Goal: Task Accomplishment & Management: Manage account settings

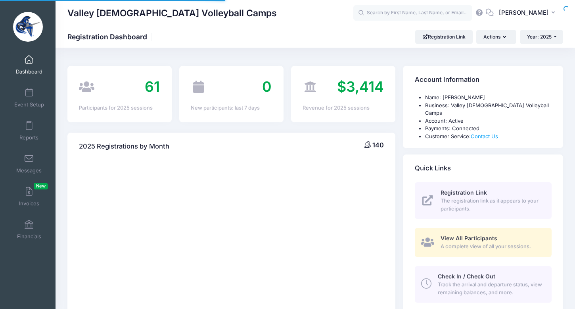
select select
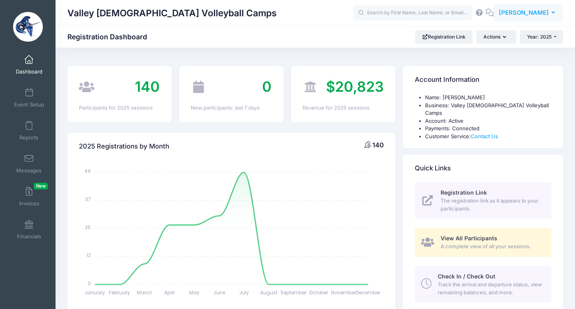
click at [513, 13] on span "[PERSON_NAME]" at bounding box center [524, 12] width 50 height 9
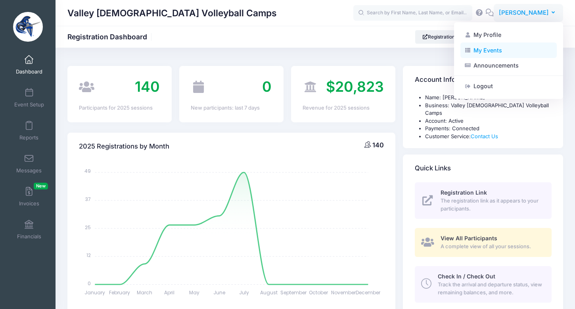
click at [495, 52] on link "My Events" at bounding box center [509, 49] width 96 height 15
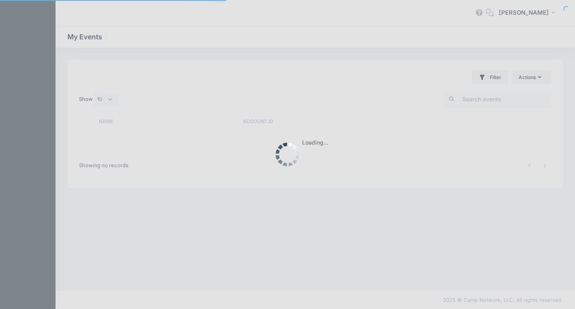
select select "10"
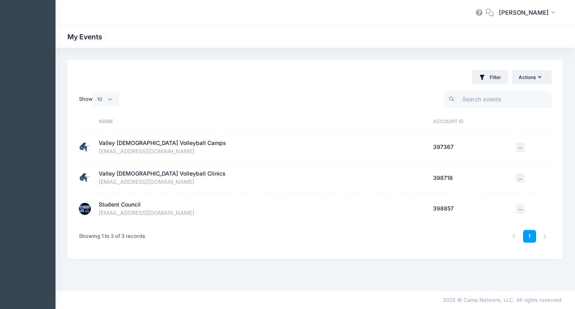
click at [122, 202] on div "Student Council" at bounding box center [120, 204] width 42 height 8
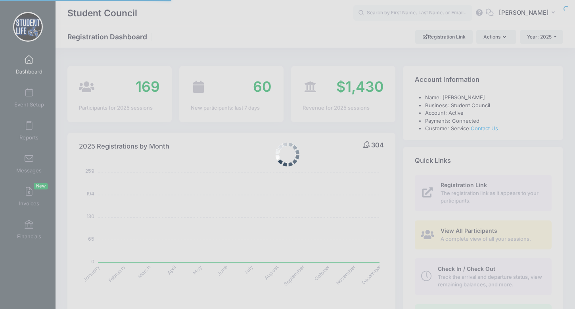
select select
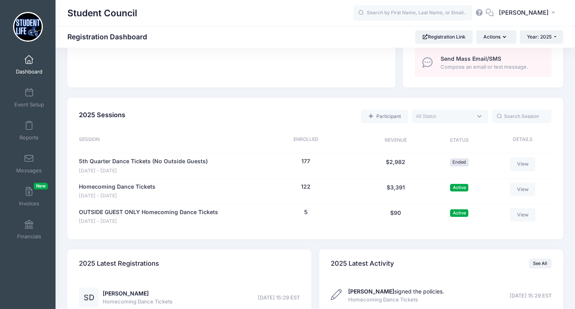
scroll to position [304, 0]
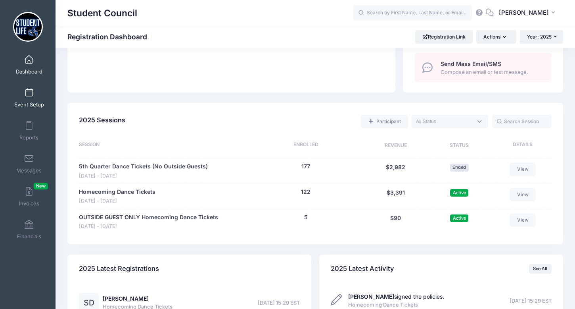
click at [33, 92] on link "Event Setup" at bounding box center [29, 98] width 38 height 28
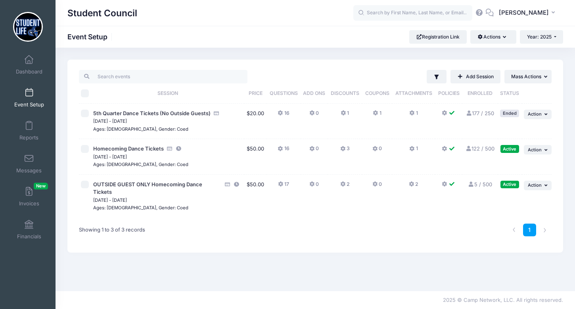
click at [344, 149] on icon at bounding box center [343, 149] width 6 height 0
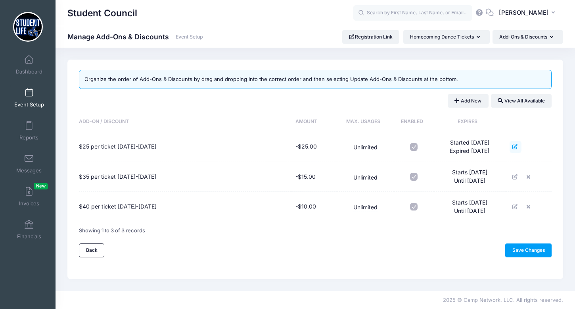
click at [519, 146] on icon at bounding box center [516, 146] width 6 height 5
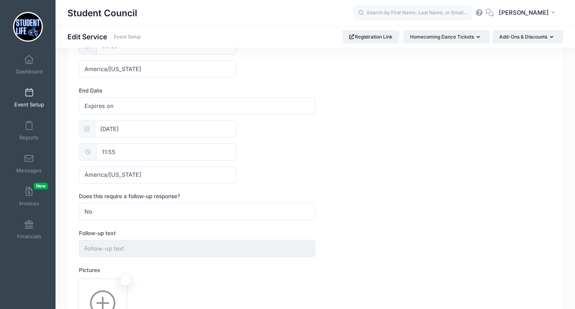
scroll to position [351, 0]
click at [119, 151] on input "11:55" at bounding box center [166, 150] width 140 height 17
click at [196, 164] on span "AM" at bounding box center [197, 168] width 20 height 16
type input "23:55"
click at [279, 159] on div "09/20/2025 23:55 America/New York America/Los Angeles America/Chicago America/D…" at bounding box center [315, 150] width 473 height 63
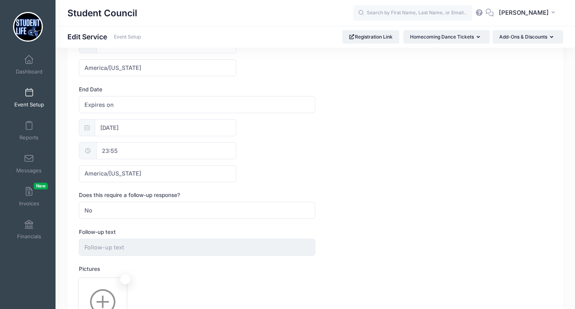
click at [182, 153] on input "23:55" at bounding box center [166, 150] width 140 height 17
click at [163, 166] on input "55" at bounding box center [165, 168] width 44 height 16
type input "59"
type input "23:59"
click at [279, 180] on div "09/20/2025 23:59 America/New York America/Los Angeles America/Chicago America/D…" at bounding box center [315, 150] width 473 height 63
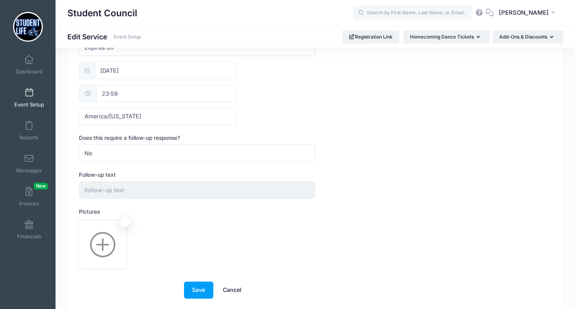
scroll to position [438, 0]
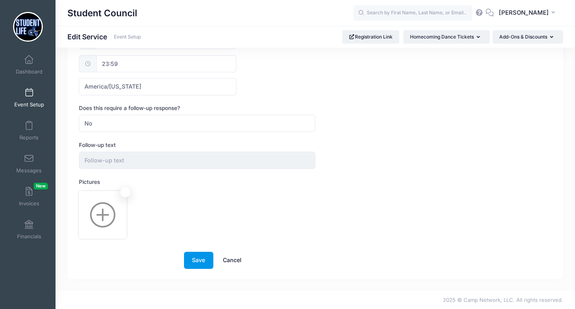
click at [204, 256] on button "Save" at bounding box center [198, 260] width 29 height 17
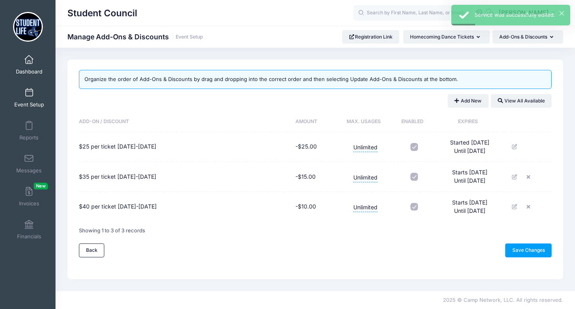
click at [29, 63] on span at bounding box center [29, 60] width 0 height 9
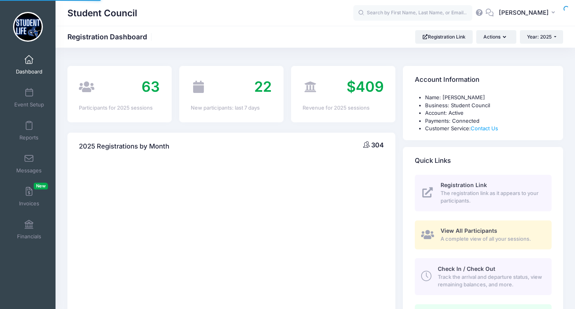
select select
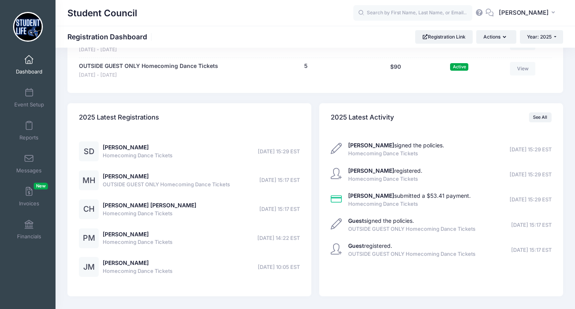
scroll to position [483, 0]
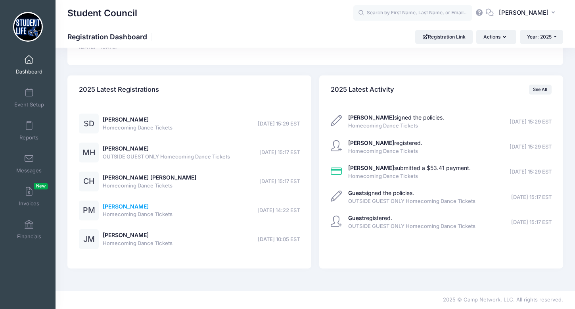
click at [119, 205] on link "[PERSON_NAME]" at bounding box center [126, 206] width 46 height 7
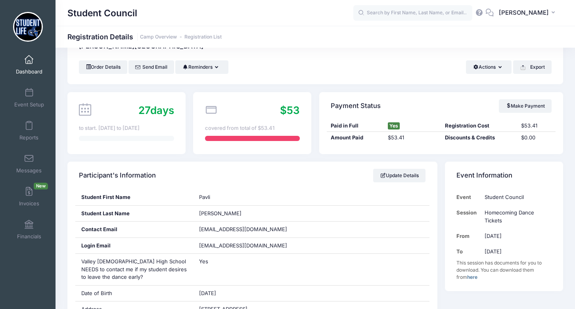
scroll to position [22, 0]
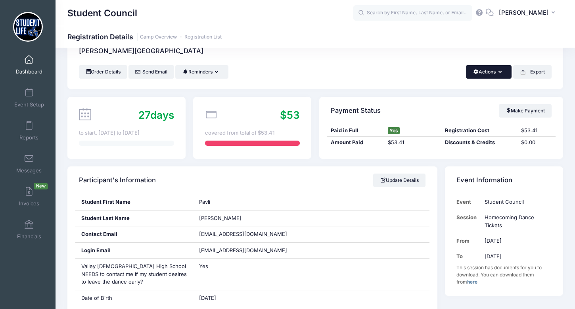
click at [503, 73] on button "Actions" at bounding box center [489, 71] width 46 height 13
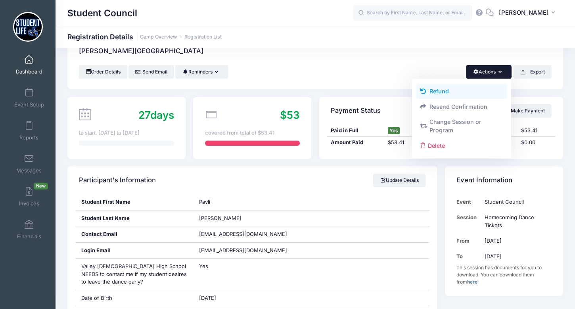
click at [481, 88] on link "Refund" at bounding box center [462, 91] width 92 height 15
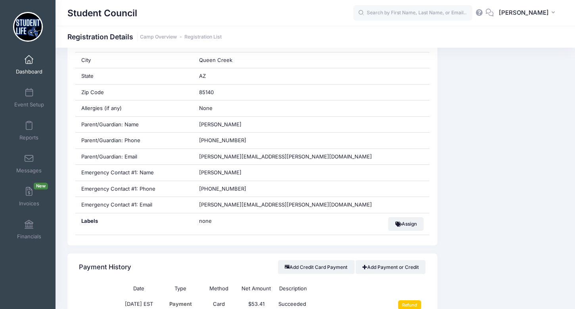
scroll to position [493, 0]
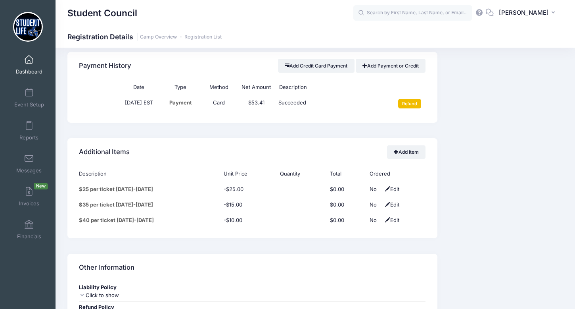
click at [411, 108] on input "Refund" at bounding box center [409, 104] width 23 height 10
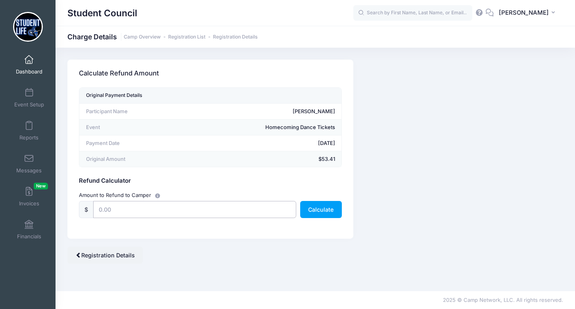
click at [150, 212] on input "text" at bounding box center [194, 209] width 203 height 17
type input "25"
click at [318, 215] on button "Calculate" at bounding box center [321, 209] width 42 height 17
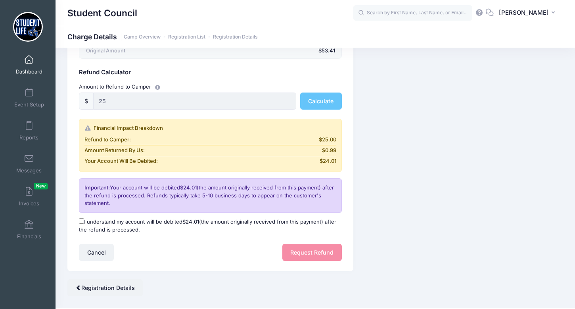
scroll to position [109, 0]
click at [128, 224] on label "I understand my account will be debited $24.01 (the amount originally received …" at bounding box center [210, 224] width 263 height 15
click at [84, 223] on input "I understand my account will be debited $24.01 (the amount originally received …" at bounding box center [81, 220] width 5 height 5
checkbox input "true"
click at [313, 254] on button "Request Refund" at bounding box center [312, 251] width 60 height 17
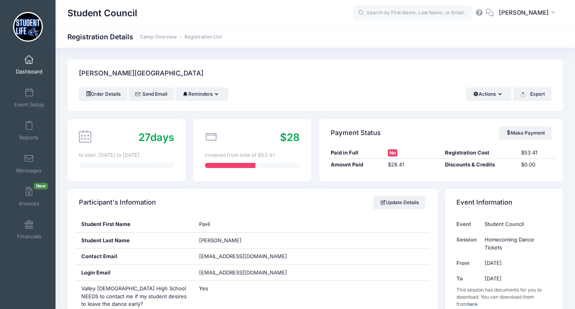
click at [29, 62] on span at bounding box center [29, 60] width 0 height 9
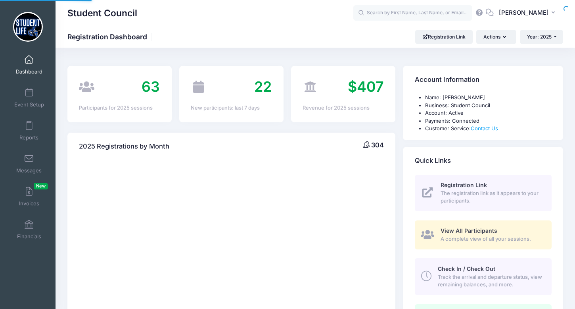
select select
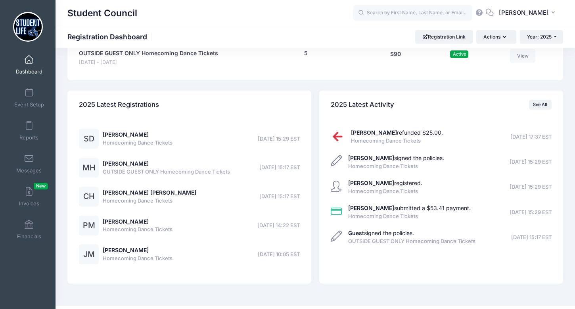
scroll to position [483, 0]
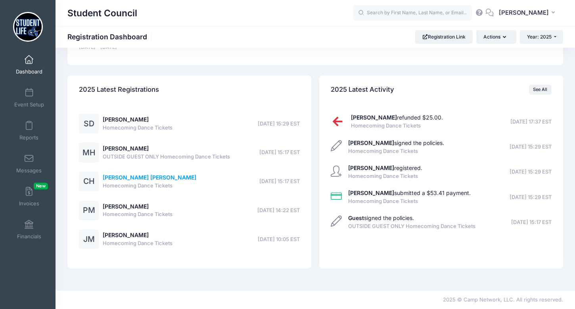
click at [127, 177] on link "[PERSON_NAME] [PERSON_NAME]" at bounding box center [150, 177] width 94 height 7
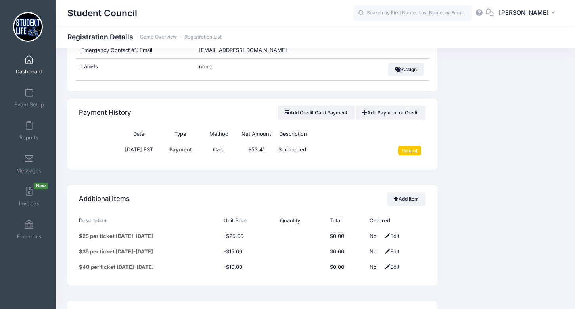
scroll to position [452, 0]
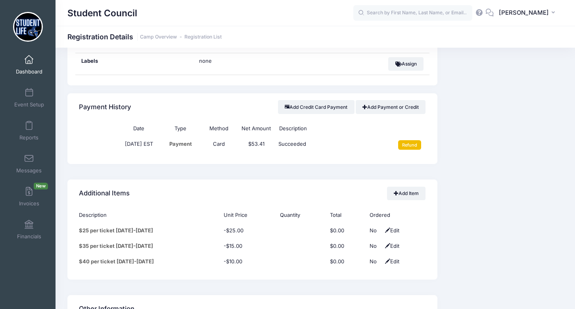
click at [417, 150] on input "Refund" at bounding box center [409, 145] width 23 height 10
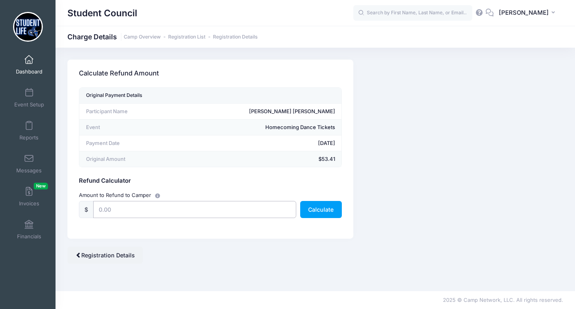
click at [225, 208] on input "text" at bounding box center [194, 209] width 203 height 17
type input "25"
click at [329, 210] on button "Calculate" at bounding box center [321, 209] width 42 height 17
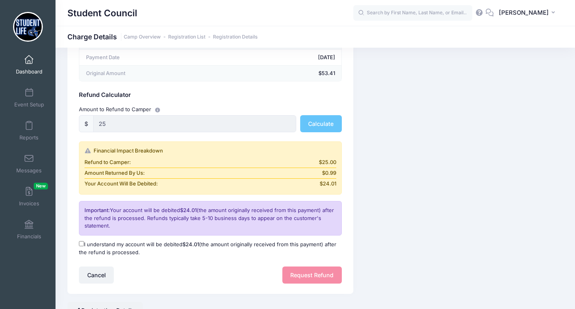
scroll to position [97, 0]
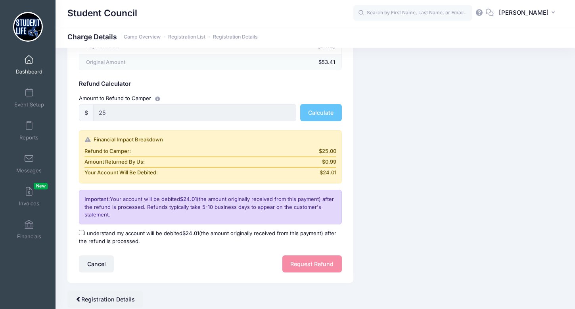
click at [85, 231] on label "I understand my account will be debited $24.01 (the amount originally received …" at bounding box center [210, 236] width 263 height 15
click at [84, 231] on input "I understand my account will be debited $24.01 (the amount originally received …" at bounding box center [81, 232] width 5 height 5
checkbox input "true"
click at [322, 268] on button "Request Refund" at bounding box center [312, 263] width 60 height 17
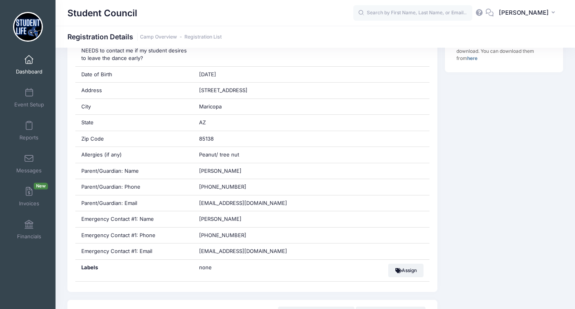
scroll to position [163, 0]
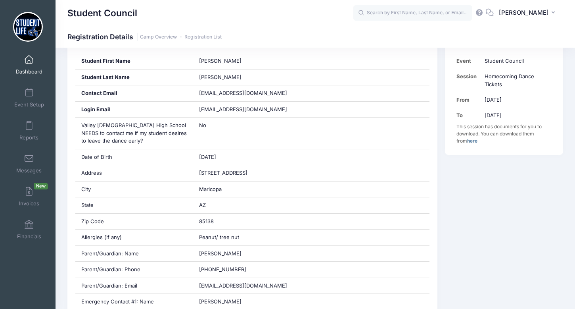
click at [29, 61] on span at bounding box center [29, 60] width 0 height 9
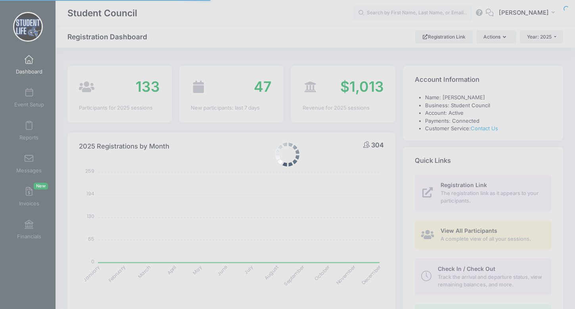
select select
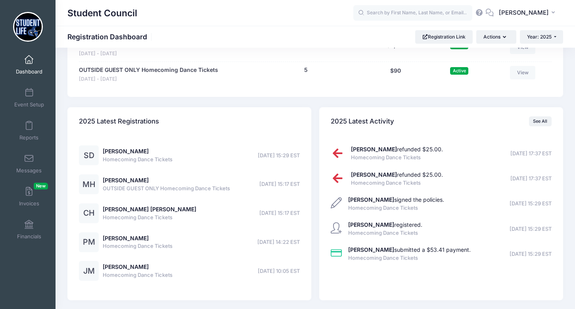
scroll to position [453, 0]
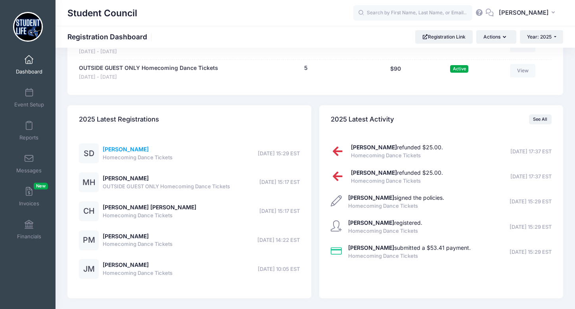
click at [121, 149] on link "[PERSON_NAME]" at bounding box center [126, 149] width 46 height 7
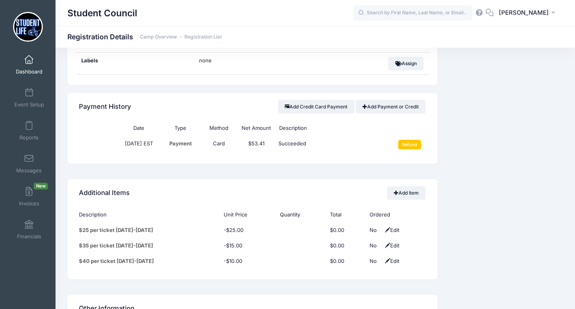
scroll to position [453, 0]
click at [411, 148] on input "Refund" at bounding box center [409, 144] width 23 height 10
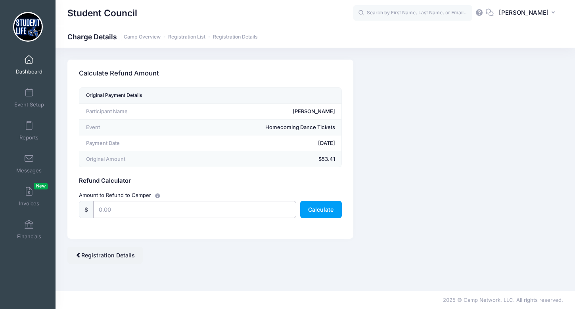
click at [182, 215] on input "text" at bounding box center [194, 209] width 203 height 17
type input "25"
click at [331, 205] on button "Calculate" at bounding box center [321, 209] width 42 height 17
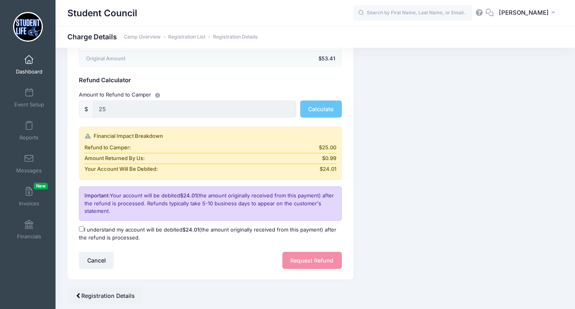
scroll to position [124, 0]
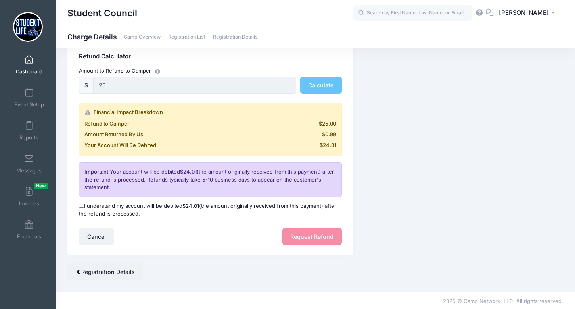
click at [91, 207] on label "I understand my account will be debited $24.01 (the amount originally received …" at bounding box center [210, 209] width 263 height 15
click at [84, 207] on input "I understand my account will be debited $24.01 (the amount originally received …" at bounding box center [81, 204] width 5 height 5
checkbox input "true"
click at [304, 231] on button "Request Refund" at bounding box center [312, 236] width 60 height 17
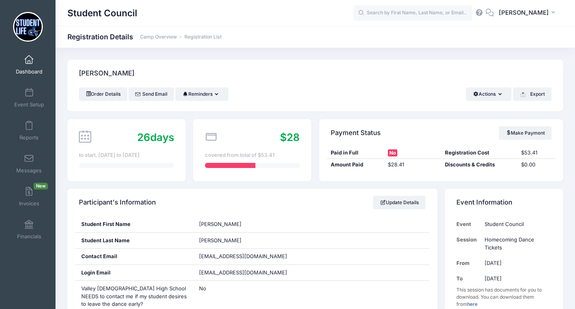
click at [29, 62] on span at bounding box center [29, 60] width 0 height 9
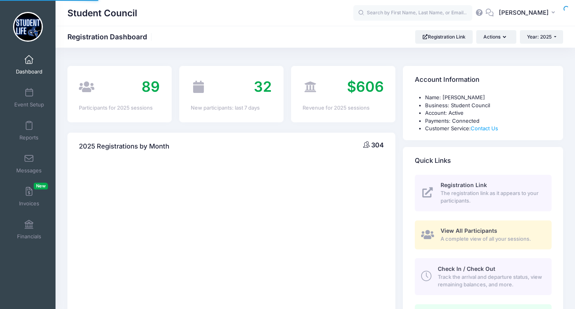
select select
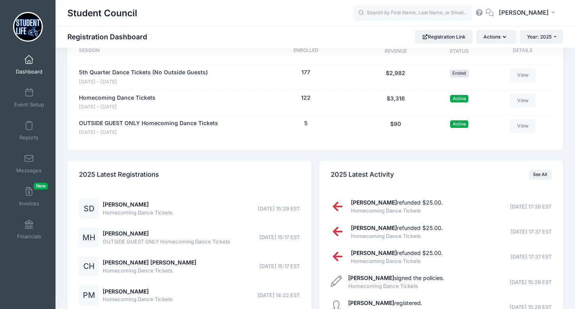
scroll to position [407, 0]
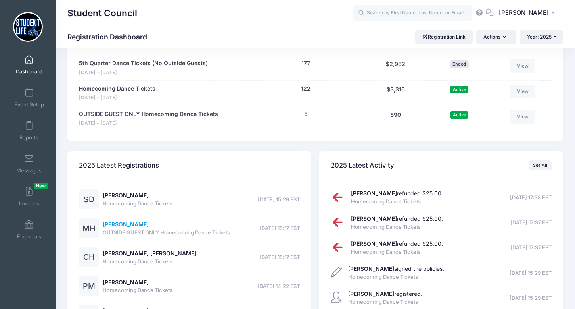
click at [134, 226] on link "Mackenzie Henderson" at bounding box center [126, 224] width 46 height 7
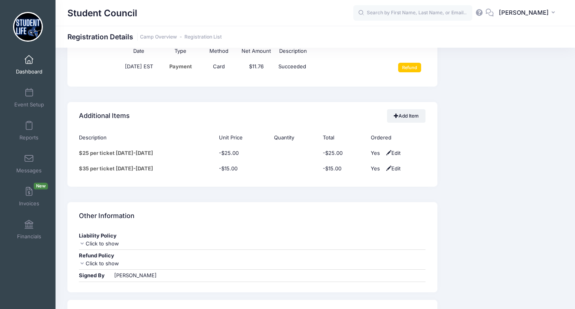
scroll to position [527, 0]
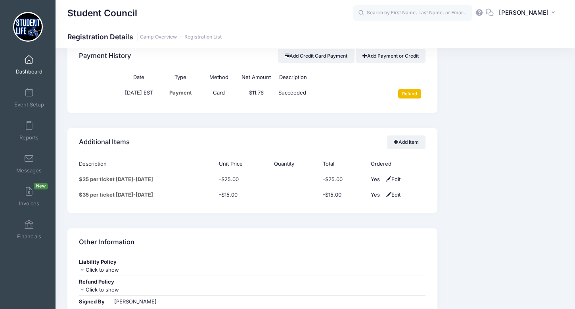
click at [406, 98] on input "Refund" at bounding box center [409, 94] width 23 height 10
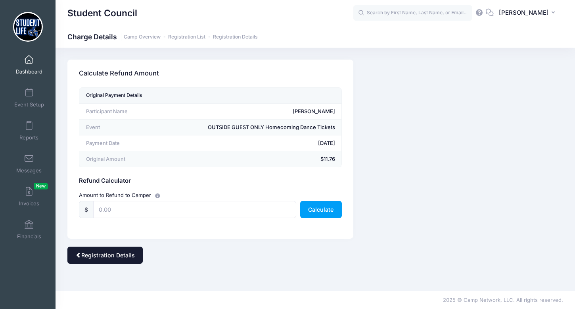
click at [92, 258] on link "Registration Details" at bounding box center [104, 254] width 75 height 17
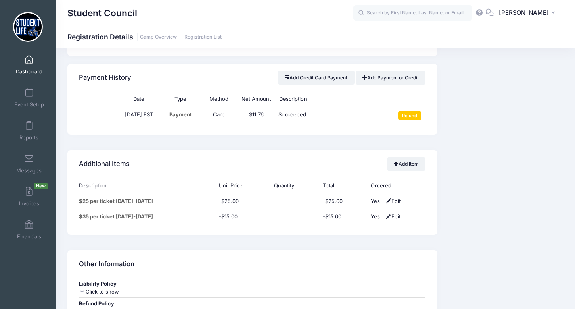
scroll to position [506, 0]
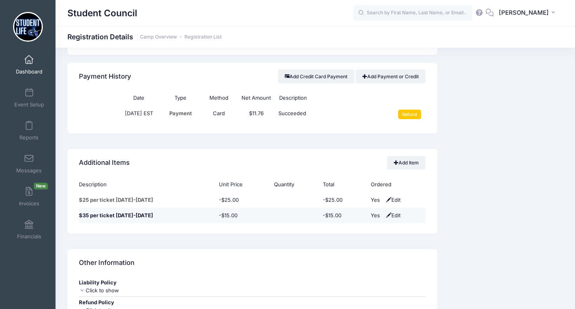
click at [396, 218] on span "Edit" at bounding box center [392, 215] width 16 height 6
click at [378, 219] on select "No Yes" at bounding box center [380, 215] width 18 height 8
select select "0"
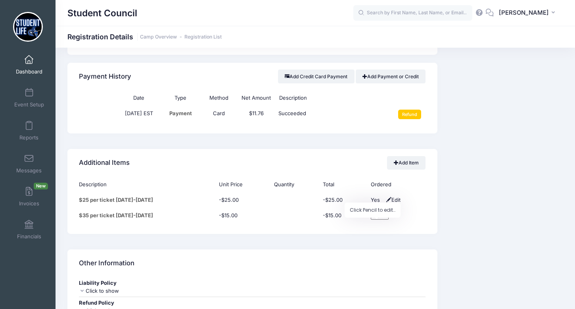
click at [361, 234] on div "Description Unit Price Quantity Total Ordered $25 per ticket September 6-20 -$2…" at bounding box center [252, 205] width 370 height 57
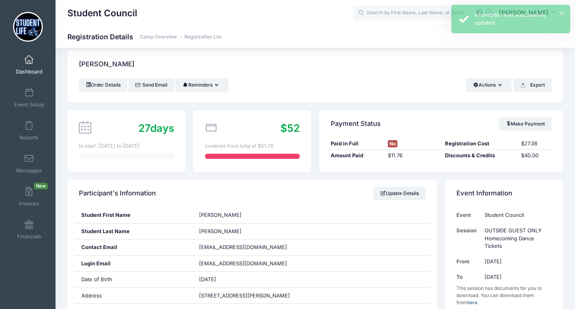
scroll to position [0, 0]
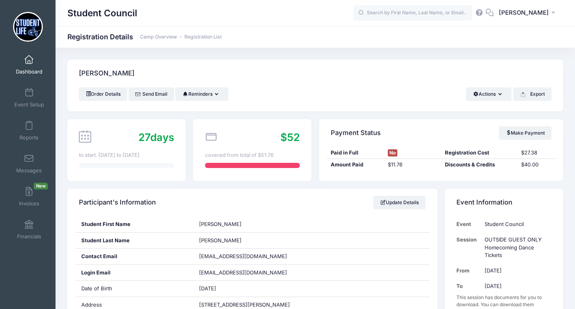
click at [27, 65] on link "Dashboard" at bounding box center [29, 65] width 38 height 28
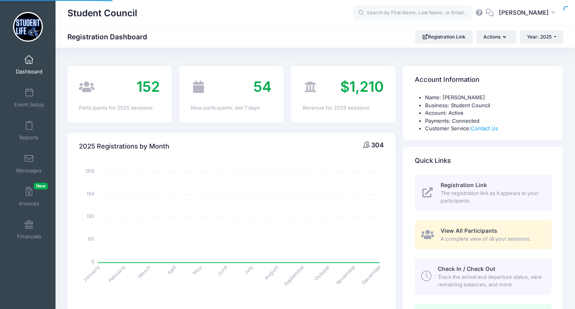
select select
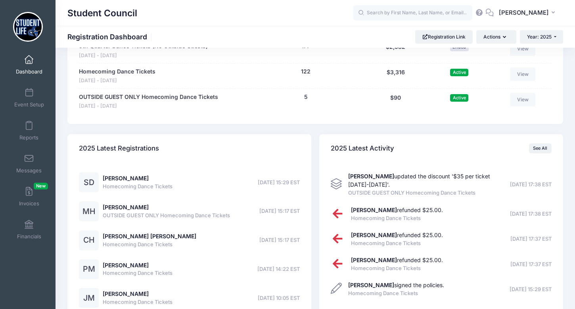
scroll to position [425, 0]
click at [29, 96] on span at bounding box center [29, 92] width 0 height 9
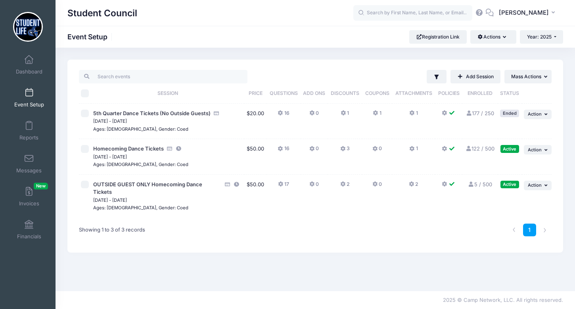
click at [342, 184] on icon at bounding box center [343, 184] width 6 height 0
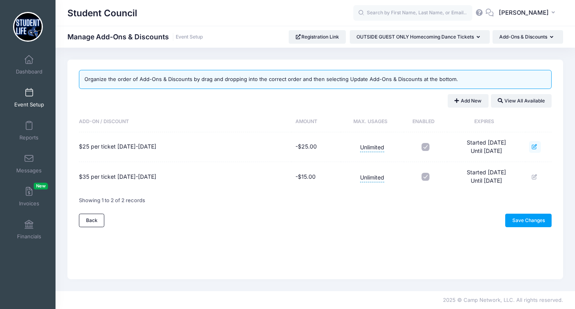
click at [535, 145] on icon at bounding box center [535, 146] width 6 height 5
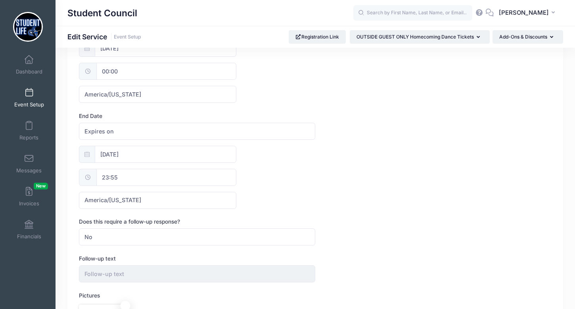
scroll to position [330, 0]
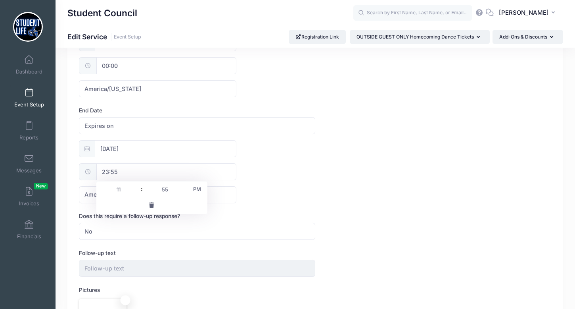
click at [127, 171] on input "23:55" at bounding box center [166, 171] width 140 height 17
click at [165, 190] on input "55" at bounding box center [165, 189] width 44 height 16
type input "59"
type input "23:59"
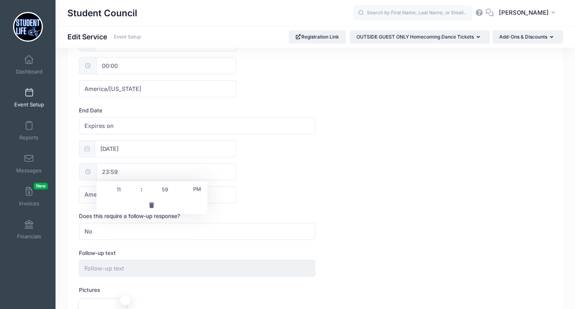
click at [325, 183] on div "09/20/2025 23:59 America/New York America/Los Angeles America/Chicago America/D…" at bounding box center [315, 171] width 473 height 63
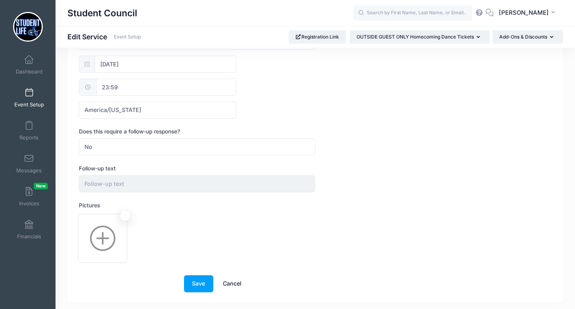
scroll to position [438, 0]
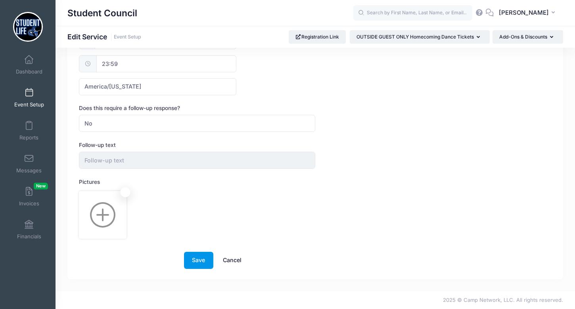
click at [196, 263] on button "Save" at bounding box center [198, 260] width 29 height 17
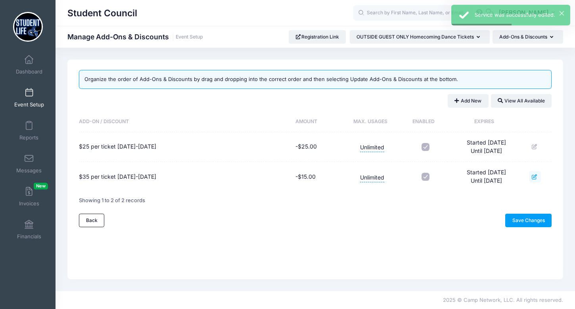
click at [537, 177] on icon at bounding box center [535, 176] width 6 height 5
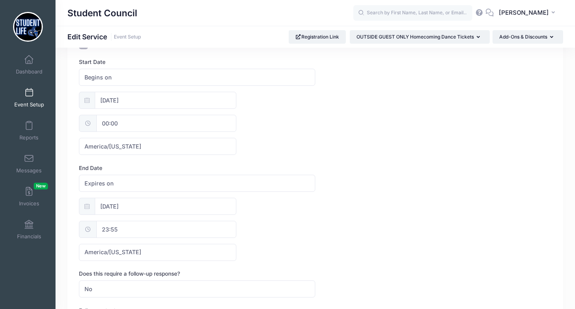
scroll to position [266, 0]
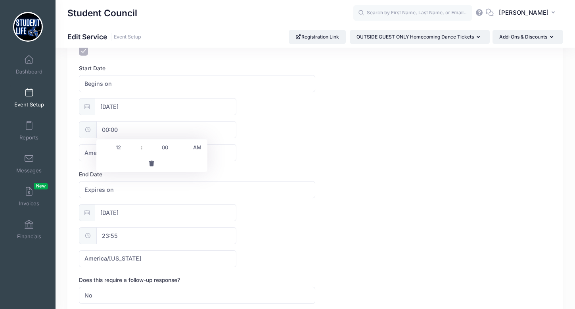
click at [134, 126] on input "00:00" at bounding box center [166, 129] width 140 height 17
click at [112, 104] on input "[DATE]" at bounding box center [166, 106] width 142 height 17
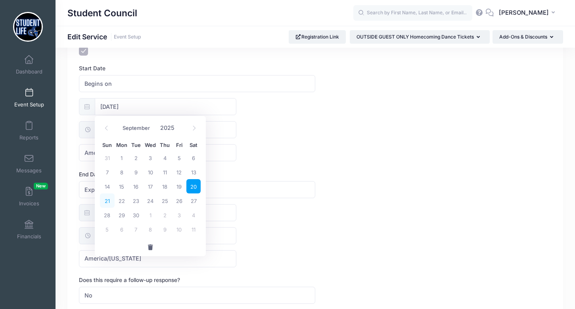
click at [108, 201] on span "21" at bounding box center [107, 200] width 14 height 14
type input "09/21/2025"
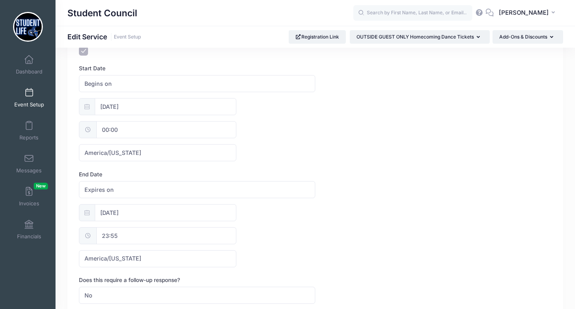
click at [313, 138] on div "09/21/2025 00:00 America/New York America/Los Angeles America/Chicago America/D…" at bounding box center [315, 129] width 473 height 63
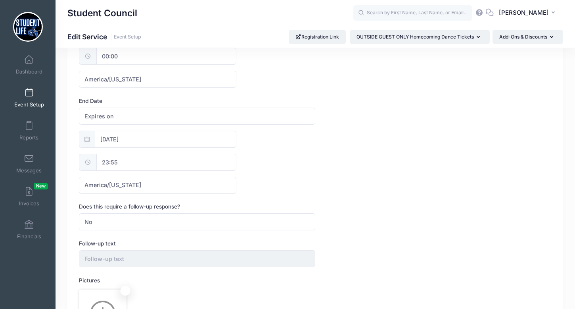
scroll to position [342, 0]
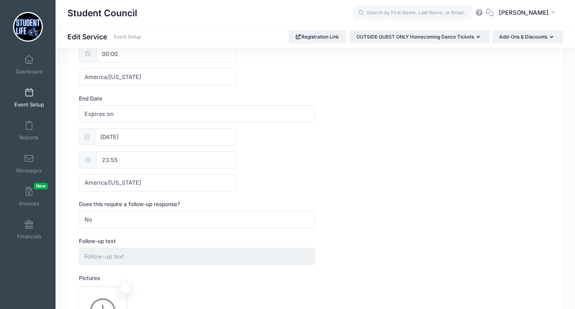
click at [114, 158] on input "23:55" at bounding box center [166, 159] width 140 height 17
click at [166, 174] on input "55" at bounding box center [165, 177] width 44 height 16
type input "59"
type input "23:59"
click at [292, 169] on div "09/27/2025 23:59 America/New York America/Los Angeles America/Chicago America/D…" at bounding box center [315, 159] width 473 height 63
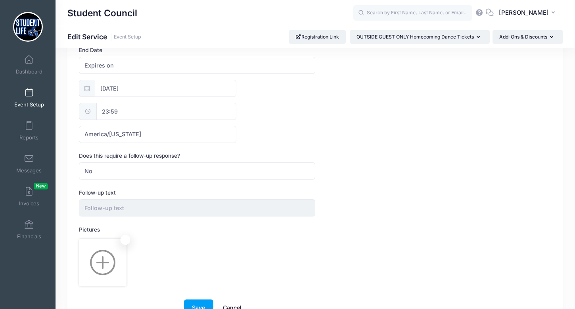
scroll to position [438, 0]
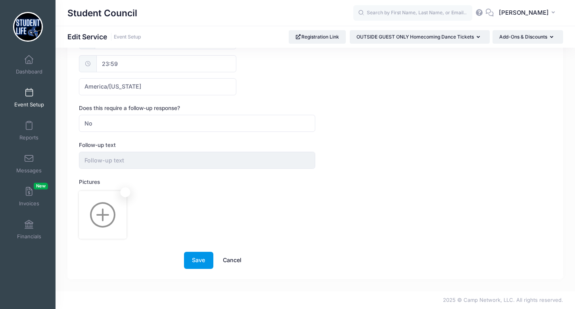
click at [200, 263] on button "Save" at bounding box center [198, 260] width 29 height 17
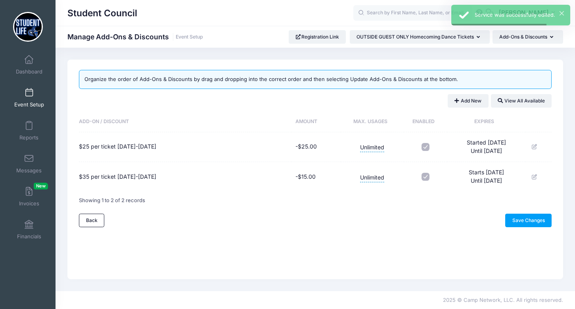
click at [29, 94] on span at bounding box center [29, 92] width 0 height 9
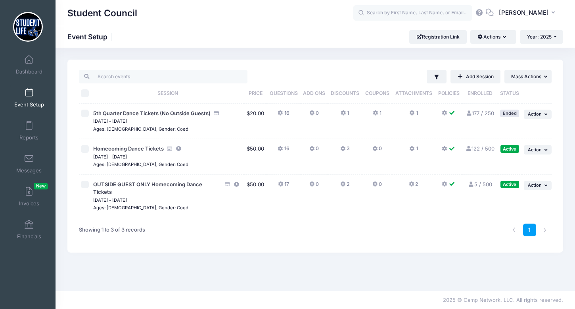
click at [344, 149] on icon at bounding box center [343, 149] width 6 height 0
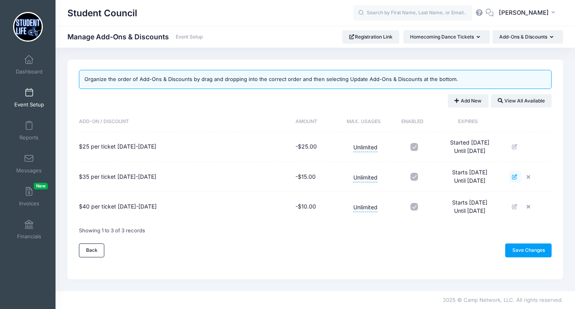
click at [519, 177] on icon at bounding box center [515, 176] width 6 height 5
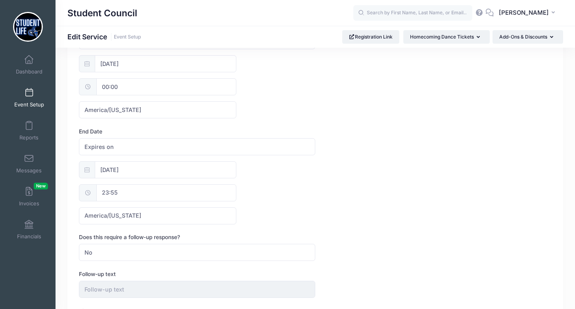
scroll to position [335, 0]
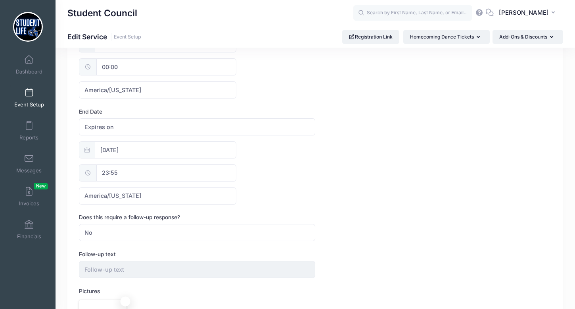
click at [135, 174] on input "23:55" at bounding box center [166, 172] width 140 height 17
click at [169, 189] on input "55" at bounding box center [165, 191] width 44 height 16
type input "59"
type input "23:59"
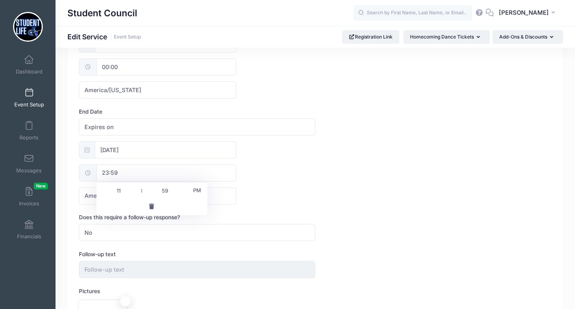
click at [292, 192] on div "[DATE] 23:59 [GEOGRAPHIC_DATA]/[US_STATE] [GEOGRAPHIC_DATA]/[GEOGRAPHIC_DATA] […" at bounding box center [315, 172] width 473 height 63
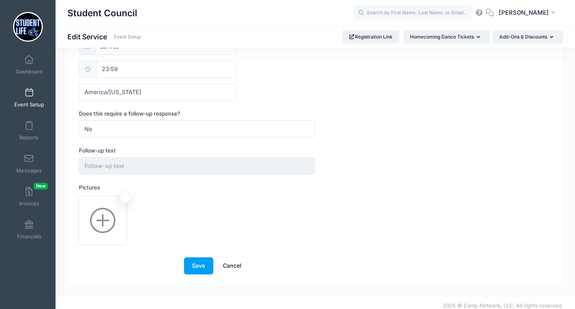
scroll to position [444, 0]
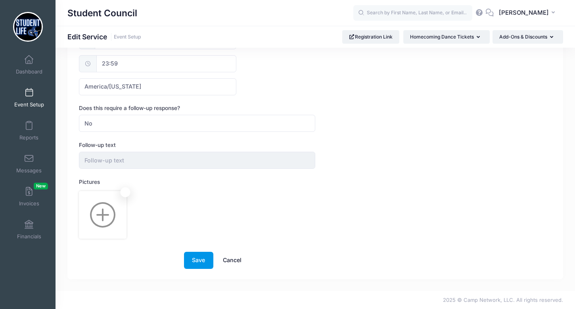
click at [196, 261] on button "Save" at bounding box center [198, 260] width 29 height 17
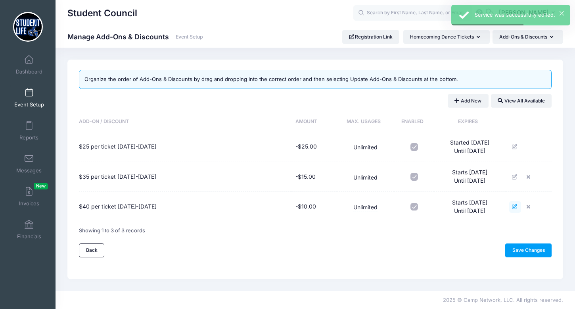
click at [518, 207] on icon at bounding box center [515, 206] width 6 height 5
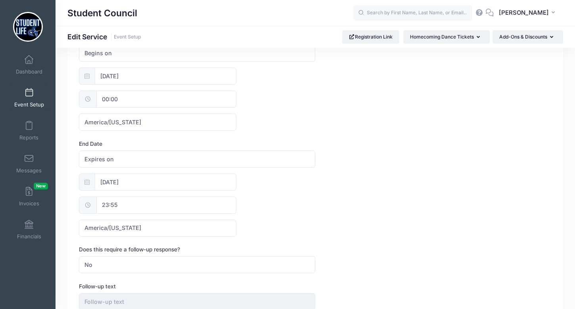
scroll to position [306, 0]
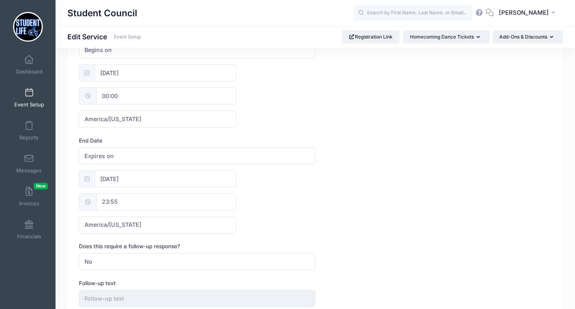
click at [137, 202] on input "23:55" at bounding box center [166, 201] width 140 height 17
click at [161, 217] on input "55" at bounding box center [165, 219] width 44 height 16
type input "59"
type input "23:59"
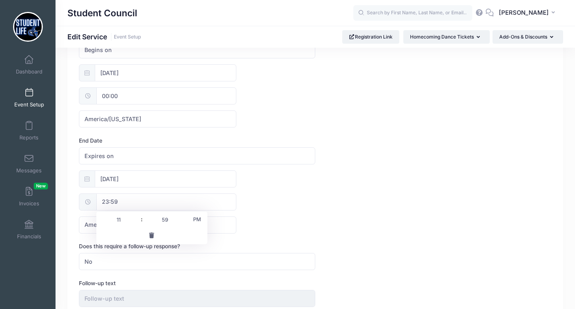
click at [286, 211] on div "[DATE] 23:59 [GEOGRAPHIC_DATA]/[US_STATE] [GEOGRAPHIC_DATA]/[GEOGRAPHIC_DATA] […" at bounding box center [315, 201] width 473 height 63
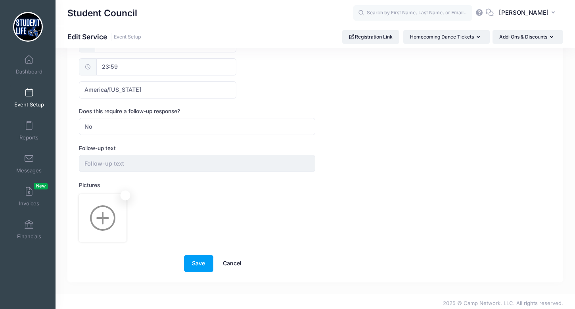
scroll to position [444, 0]
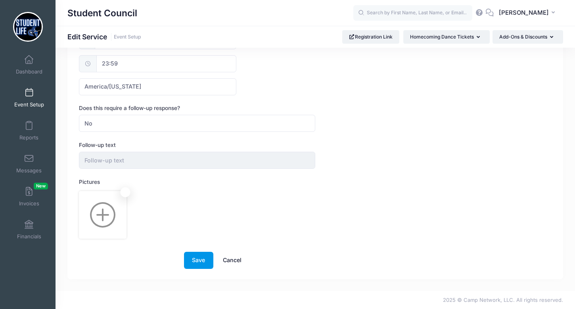
click at [204, 261] on button "Save" at bounding box center [198, 260] width 29 height 17
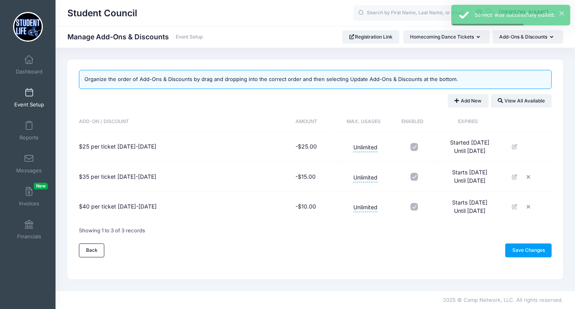
click at [33, 98] on link "Event Setup" at bounding box center [29, 98] width 38 height 28
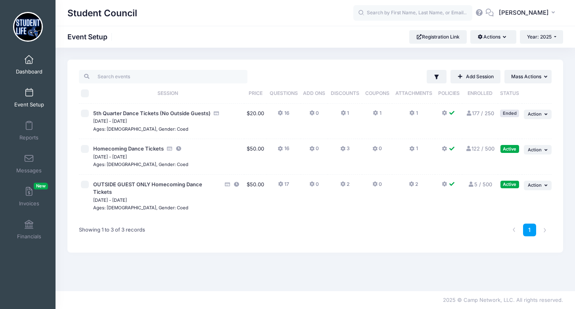
click at [29, 60] on span at bounding box center [29, 60] width 0 height 9
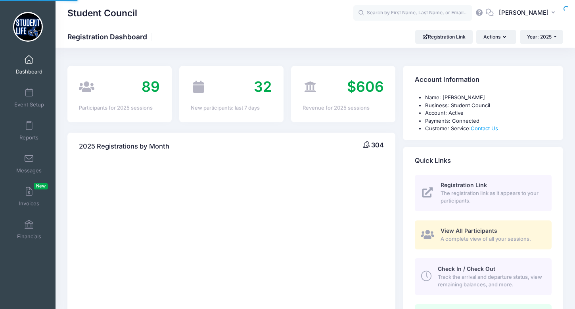
select select
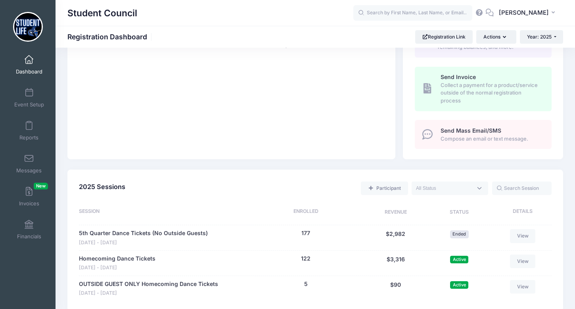
scroll to position [228, 0]
